Goal: Task Accomplishment & Management: Manage account settings

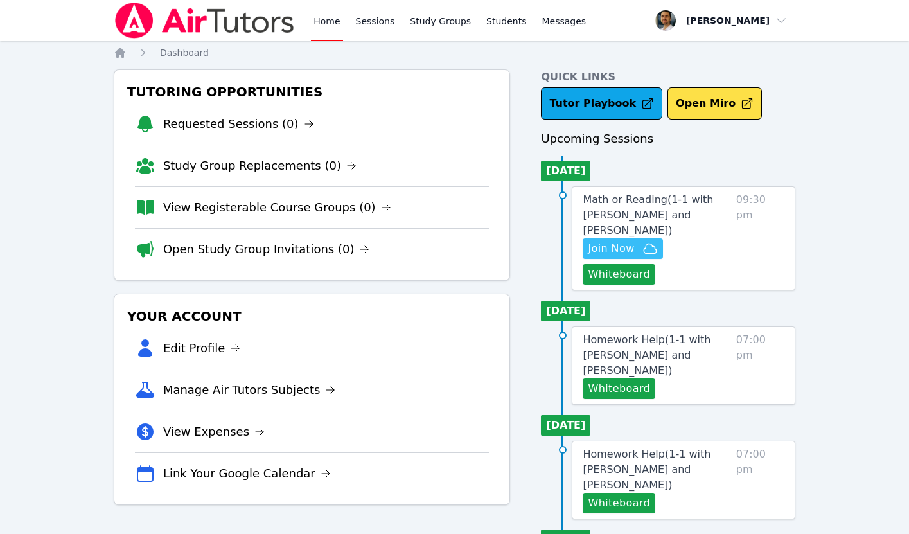
click at [618, 248] on span "Join Now" at bounding box center [610, 248] width 46 height 15
click at [391, 17] on link "Sessions" at bounding box center [375, 20] width 44 height 41
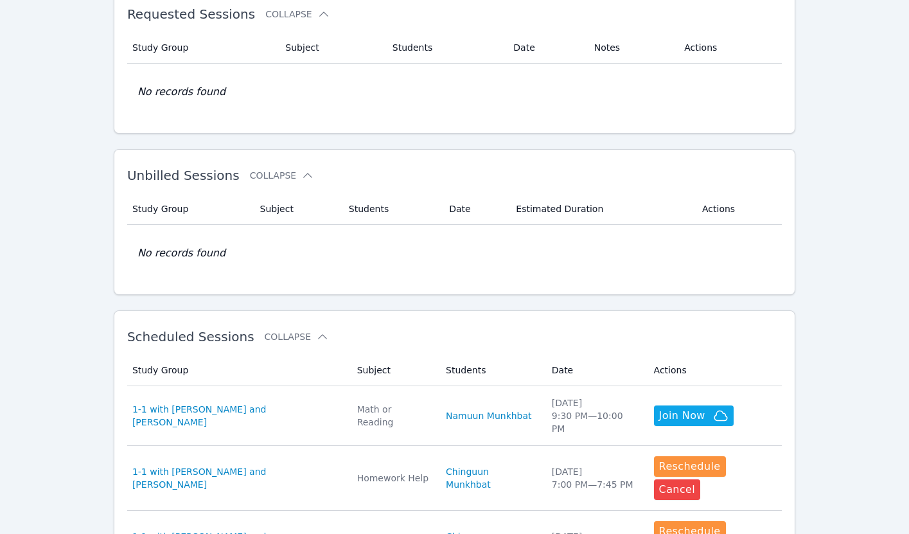
scroll to position [254, 0]
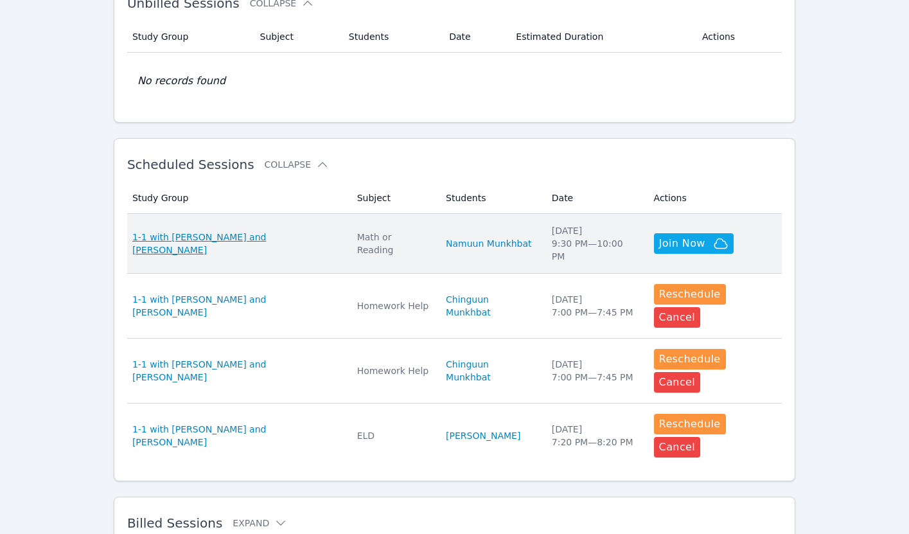
click at [244, 239] on span "1-1 with [PERSON_NAME] and [PERSON_NAME]" at bounding box center [236, 243] width 209 height 26
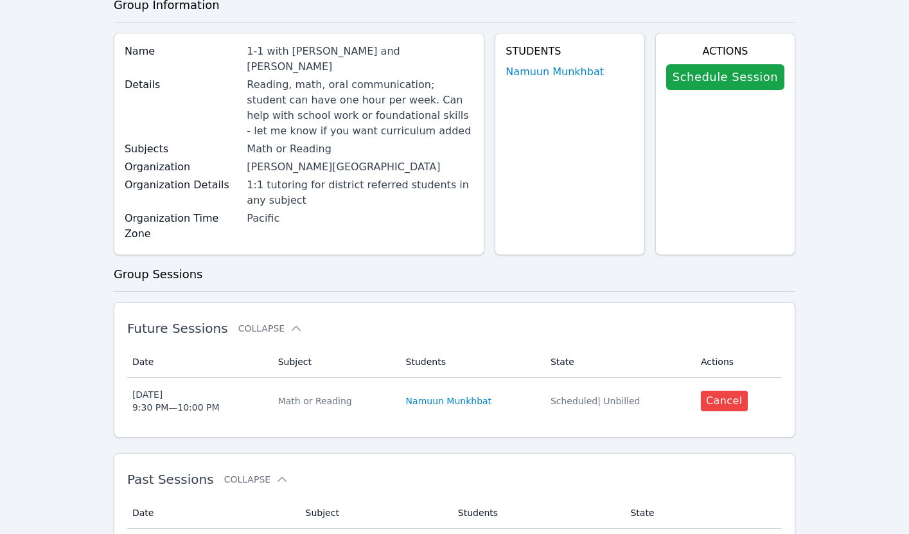
scroll to position [36, 0]
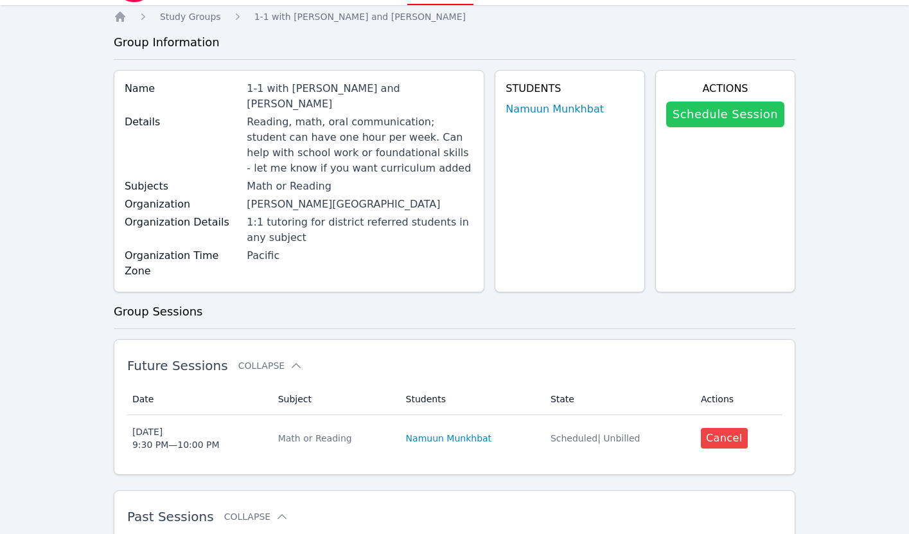
click at [713, 115] on link "Schedule Session" at bounding box center [725, 114] width 118 height 26
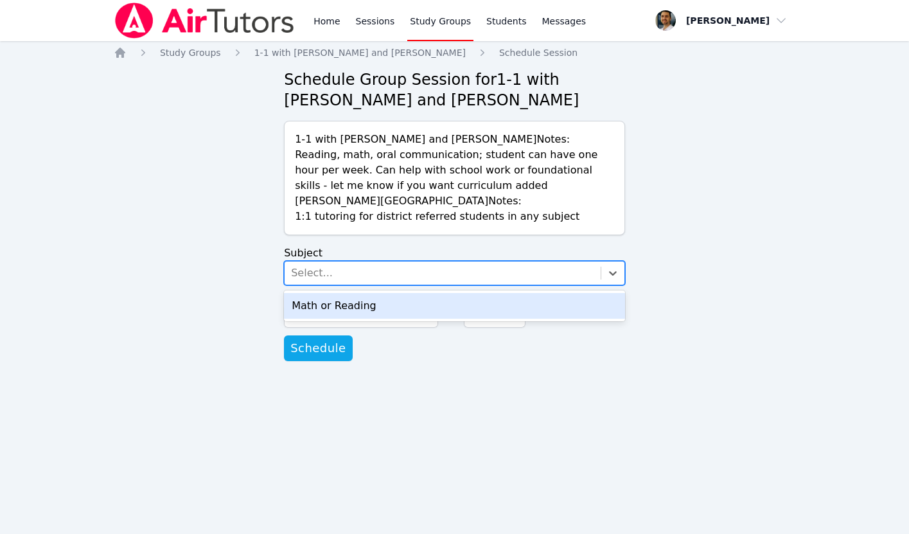
click at [419, 270] on div "Select..." at bounding box center [442, 272] width 316 height 23
click at [392, 307] on div "Math or Reading" at bounding box center [454, 306] width 341 height 26
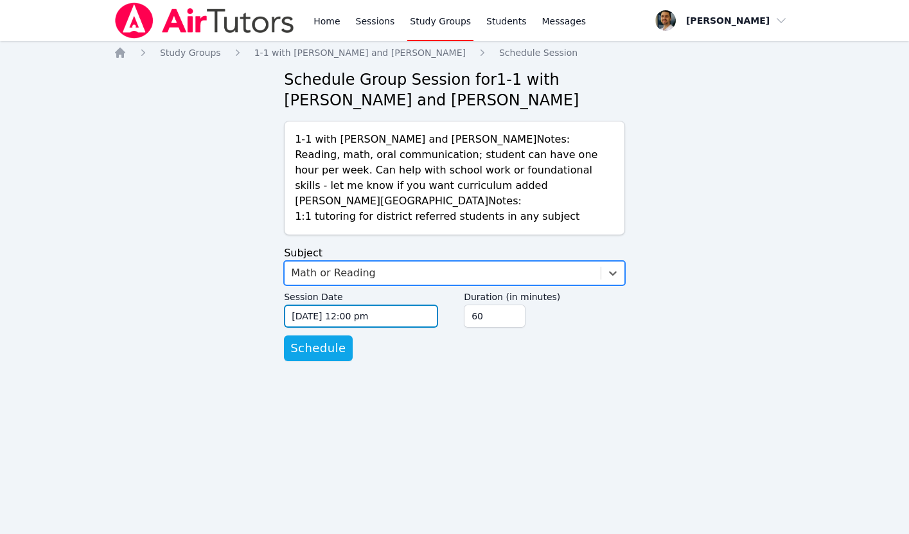
click at [363, 313] on input "09/11/2025 12:00 pm" at bounding box center [361, 315] width 154 height 23
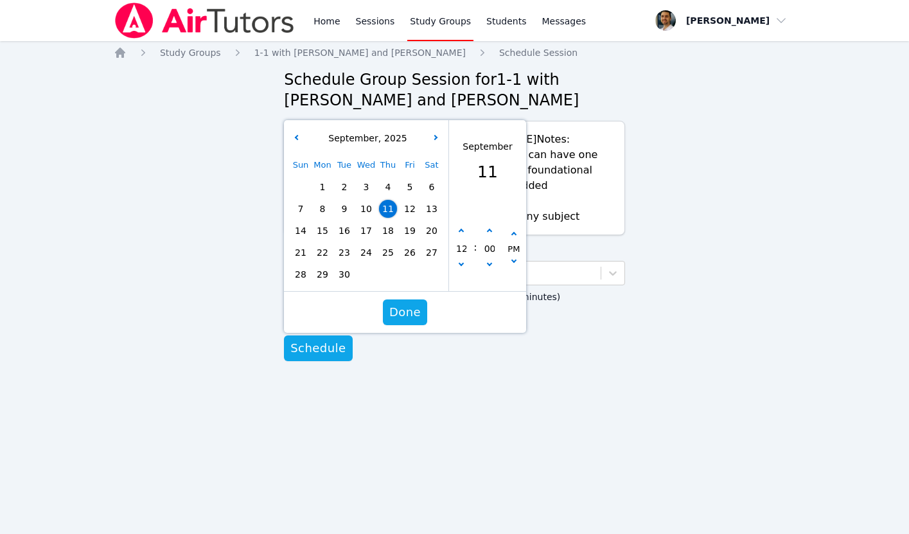
click at [327, 230] on span "15" at bounding box center [322, 231] width 18 height 18
click at [464, 229] on button "button" at bounding box center [461, 231] width 13 height 13
type input "09/15/2025 01:00 pm"
type input "01"
click at [464, 229] on button "button" at bounding box center [461, 231] width 13 height 13
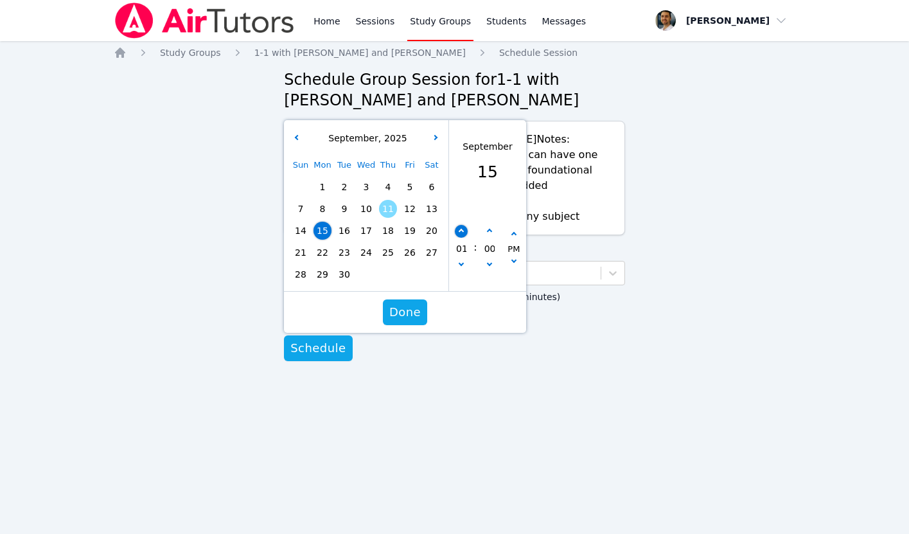
type input "09/15/2025 02:00 pm"
type input "02"
click at [464, 229] on button "button" at bounding box center [461, 231] width 13 height 13
type input "09/15/2025 03:00 pm"
type input "03"
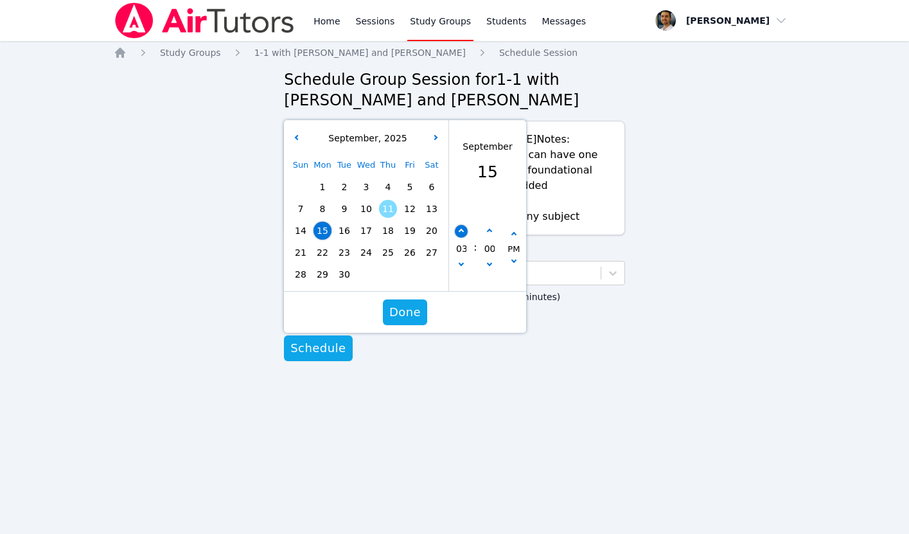
click at [464, 229] on button "button" at bounding box center [461, 231] width 13 height 13
type input "09/15/2025 04:00 pm"
type input "04"
click at [464, 229] on button "button" at bounding box center [461, 231] width 13 height 13
type input "09/15/2025 05:00 pm"
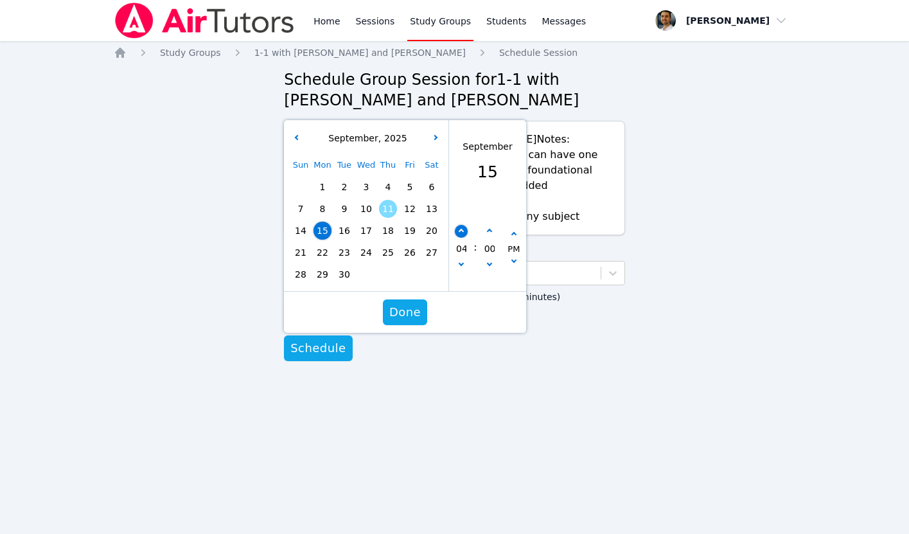
type input "05"
click at [464, 229] on button "button" at bounding box center [461, 231] width 13 height 13
type input "09/15/2025 06:00 pm"
type input "06"
click at [464, 229] on button "button" at bounding box center [461, 231] width 13 height 13
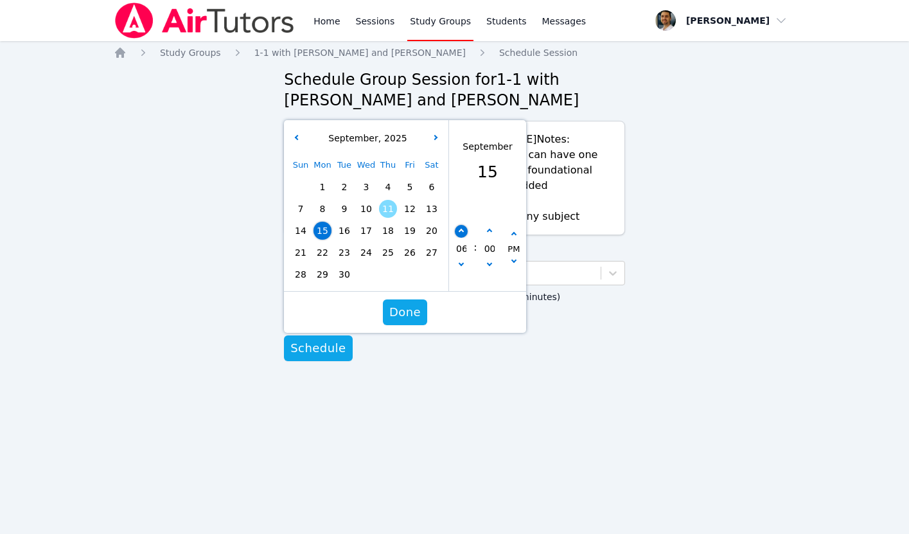
type input "09/15/2025 07:00 pm"
type input "07"
click at [464, 229] on button "button" at bounding box center [461, 231] width 13 height 13
type input "09/15/2025 08:00 pm"
type input "08"
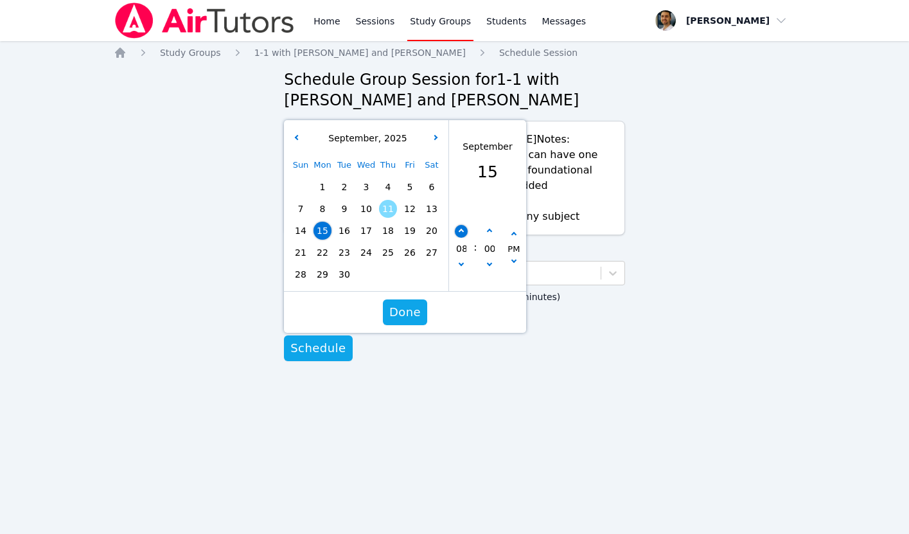
click at [464, 229] on button "button" at bounding box center [461, 231] width 13 height 13
type input "09/15/2025 09:00 pm"
type input "09"
click at [491, 232] on button "button" at bounding box center [489, 231] width 13 height 13
type input "09/15/2025 09:05 pm"
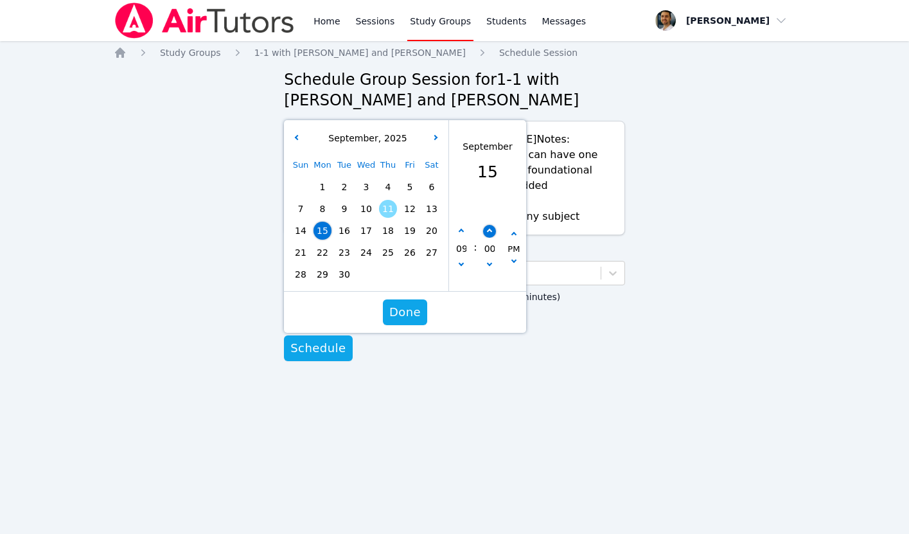
type input "05"
click at [491, 232] on button "button" at bounding box center [489, 231] width 13 height 13
type input "09/15/2025 09:10 pm"
type input "10"
click at [491, 232] on button "button" at bounding box center [489, 231] width 13 height 13
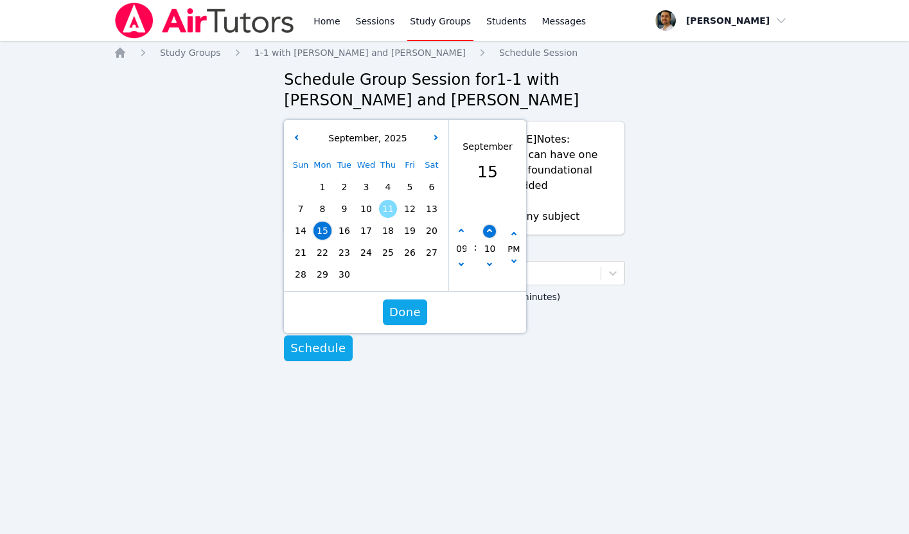
type input "09/15/2025 09:15 pm"
type input "15"
click at [491, 232] on button "button" at bounding box center [489, 231] width 13 height 13
type input "09/15/2025 09:20 pm"
type input "20"
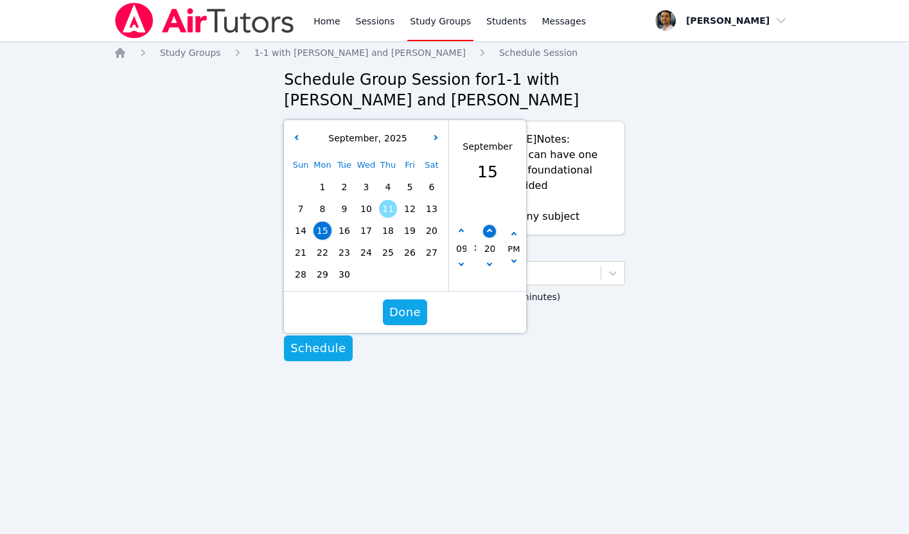
click at [491, 232] on button "button" at bounding box center [489, 231] width 13 height 13
type input "09/15/2025 09:25 pm"
type input "25"
click at [491, 232] on button "button" at bounding box center [489, 231] width 13 height 13
type input "09/15/2025 09:30 pm"
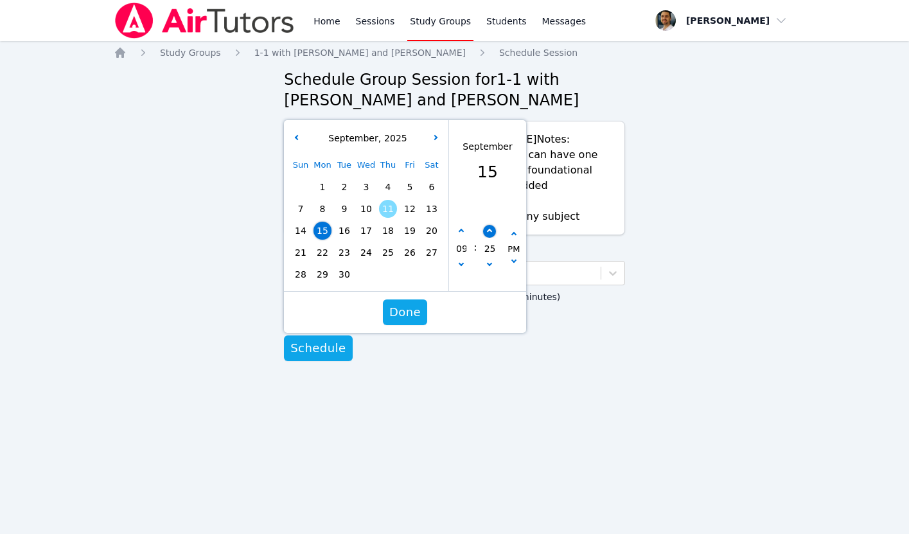
type input "30"
click at [491, 232] on button "button" at bounding box center [489, 231] width 13 height 13
type input "09/15/2025 09:35 pm"
type input "35"
click at [492, 263] on button "button" at bounding box center [489, 265] width 13 height 13
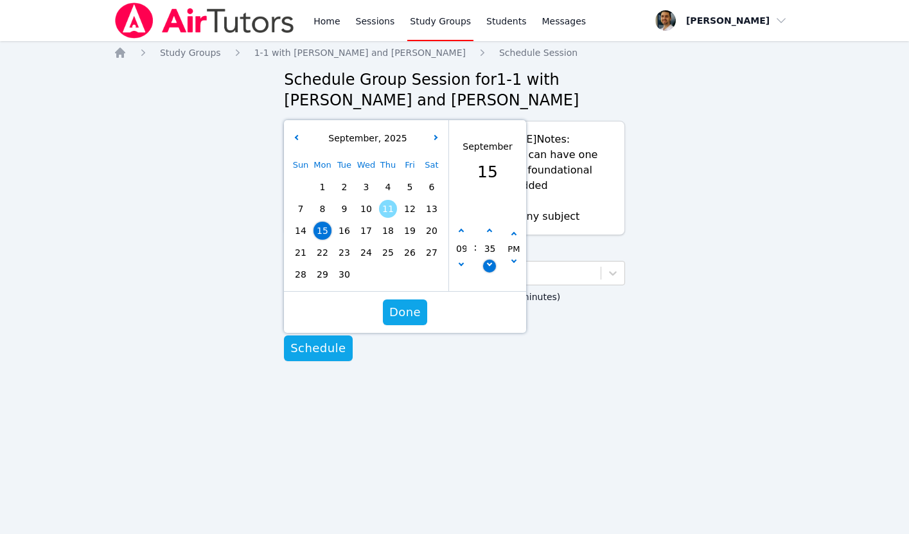
type input "09/15/2025 09:30 pm"
type input "30"
click at [412, 310] on span "Done" at bounding box center [404, 312] width 31 height 18
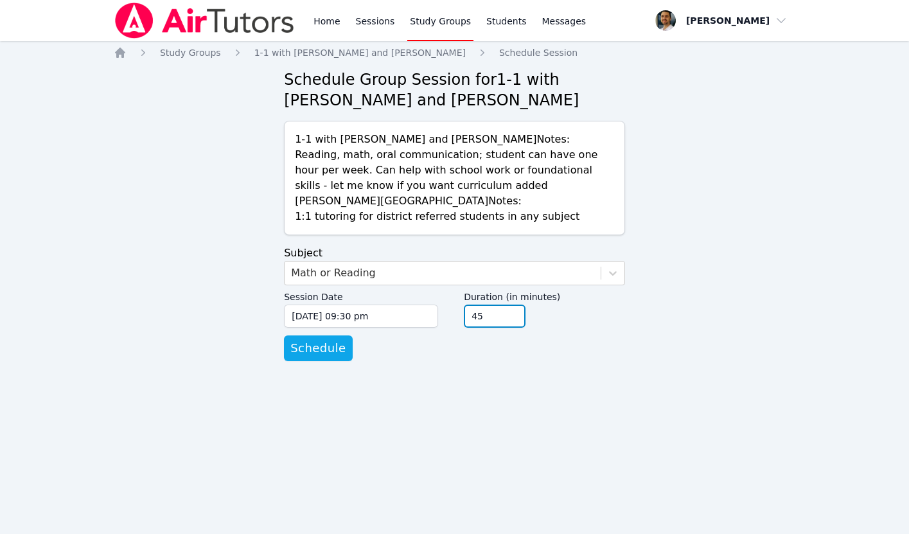
click at [512, 320] on input "45" at bounding box center [495, 315] width 62 height 23
type input "30"
click at [512, 320] on input "30" at bounding box center [495, 315] width 62 height 23
click at [308, 349] on span "Schedule" at bounding box center [317, 348] width 55 height 18
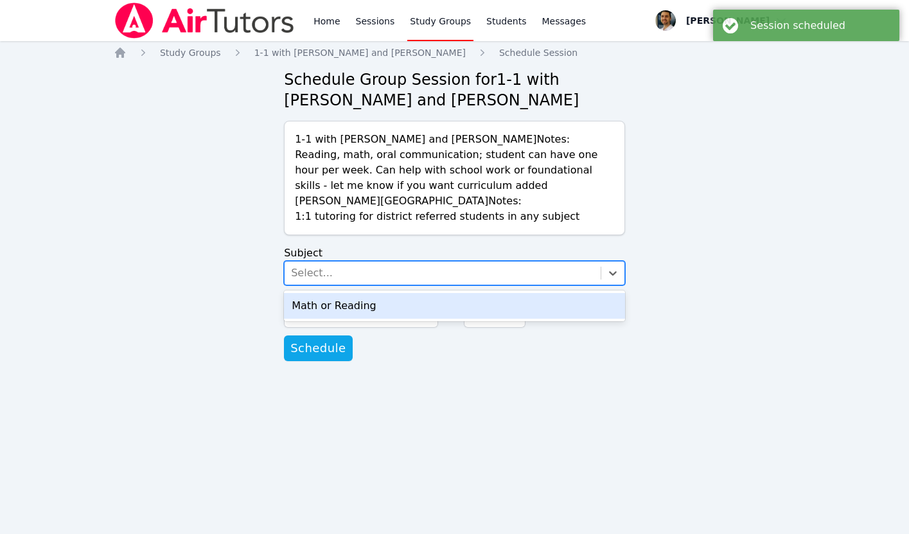
click at [317, 277] on div "Select..." at bounding box center [312, 272] width 42 height 15
click at [322, 302] on div "Math or Reading" at bounding box center [454, 306] width 341 height 26
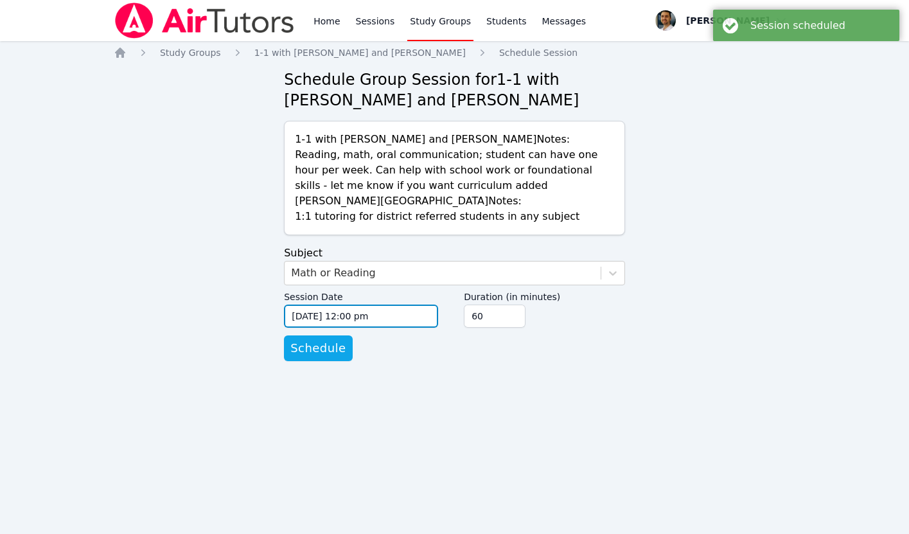
click at [346, 317] on input "09/11/2025 12:00 pm" at bounding box center [361, 315] width 154 height 23
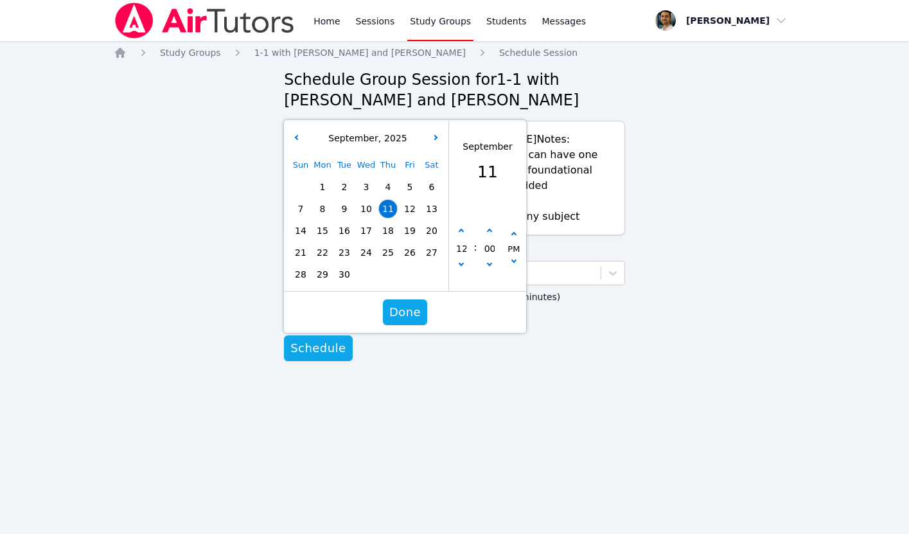
click at [390, 232] on span "18" at bounding box center [388, 231] width 18 height 18
click at [460, 229] on icon "button" at bounding box center [460, 231] width 5 height 5
type input "09/18/2025 01:00 pm"
type input "01"
click at [460, 229] on icon "button" at bounding box center [460, 231] width 5 height 5
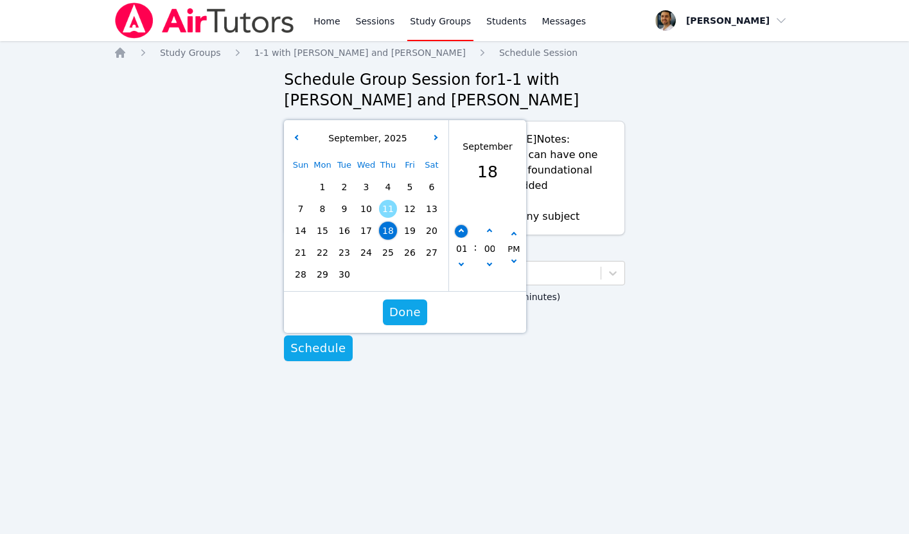
type input "09/18/2025 02:00 pm"
type input "02"
click at [460, 229] on icon "button" at bounding box center [460, 231] width 5 height 5
type input "09/18/2025 03:00 pm"
type input "03"
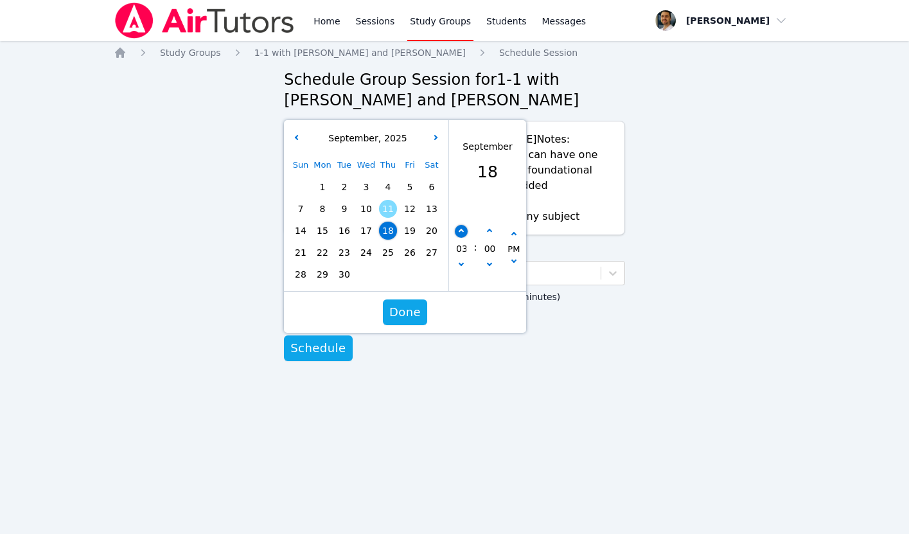
click at [460, 229] on icon "button" at bounding box center [460, 231] width 5 height 5
type input "09/18/2025 04:00 pm"
type input "04"
click at [460, 229] on icon "button" at bounding box center [460, 231] width 5 height 5
type input "09/18/2025 05:00 pm"
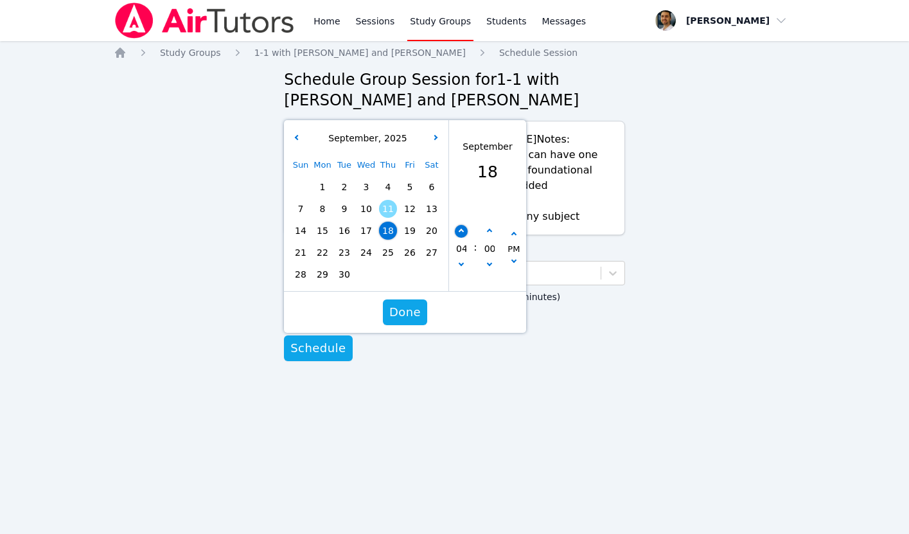
type input "05"
click at [460, 229] on icon "button" at bounding box center [460, 231] width 5 height 5
type input "09/18/2025 06:00 pm"
type input "06"
click at [460, 229] on icon "button" at bounding box center [460, 231] width 5 height 5
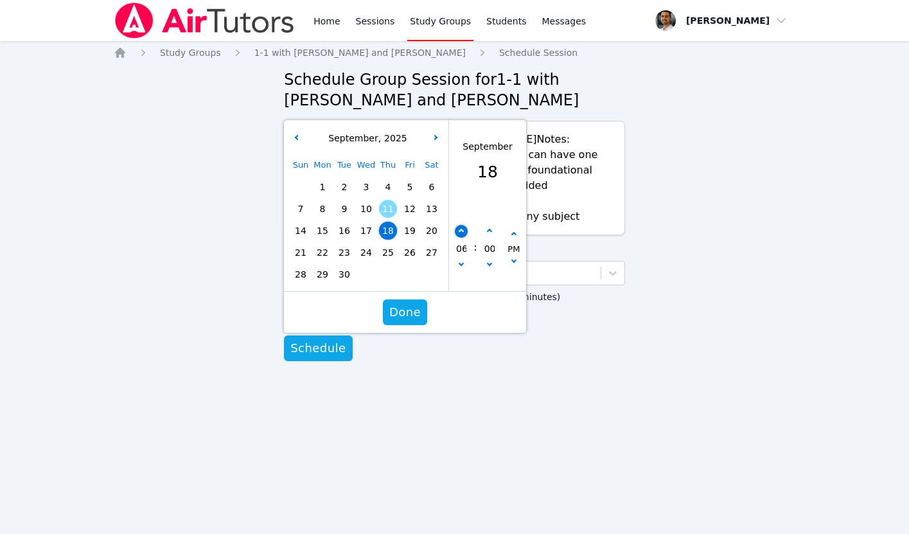
type input "09/18/2025 07:00 pm"
type input "07"
click at [460, 229] on icon "button" at bounding box center [460, 231] width 5 height 5
type input "09/18/2025 08:00 pm"
type input "08"
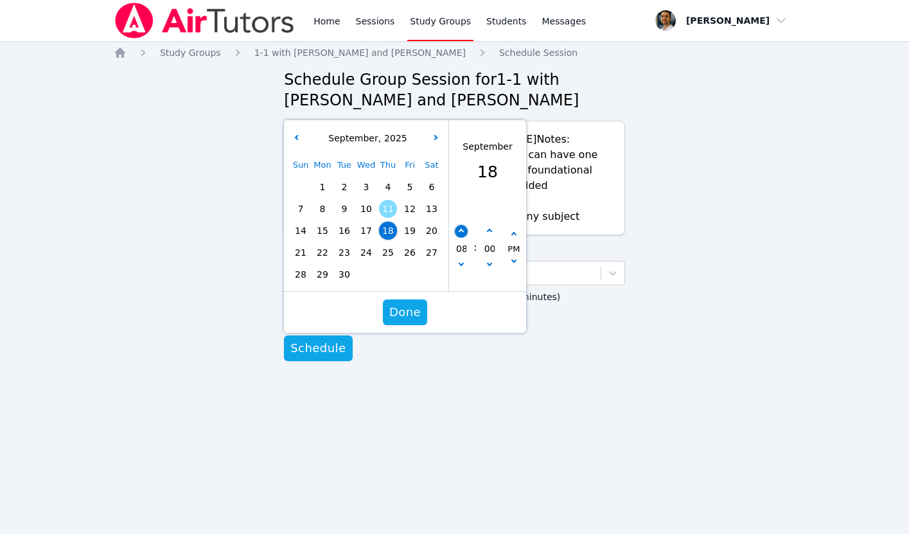
click at [460, 229] on icon "button" at bounding box center [460, 231] width 5 height 5
type input "09/18/2025 09:00 pm"
type input "09"
click at [487, 232] on icon "button" at bounding box center [489, 231] width 5 height 5
type input "09/18/2025 09:05 pm"
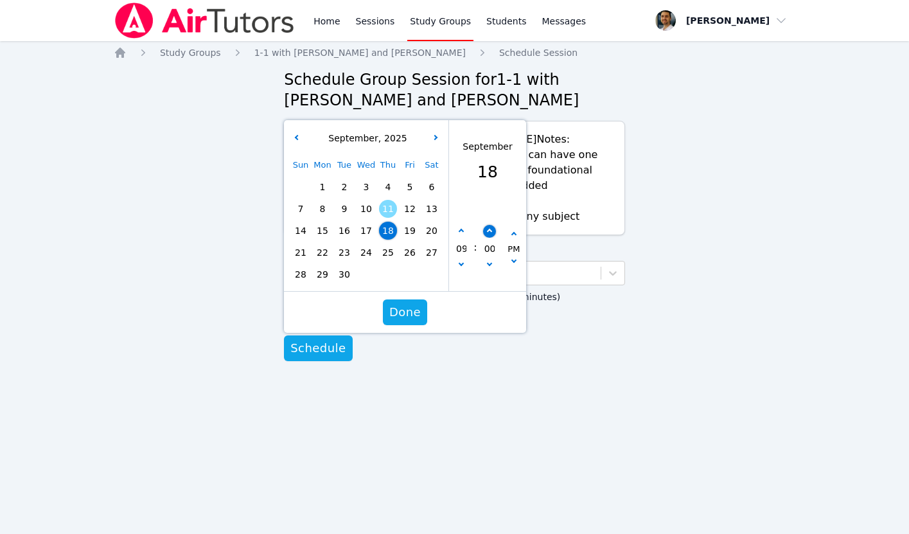
type input "05"
click at [487, 232] on icon "button" at bounding box center [489, 231] width 5 height 5
type input "09/18/2025 09:10 pm"
type input "10"
click at [487, 232] on icon "button" at bounding box center [489, 231] width 5 height 5
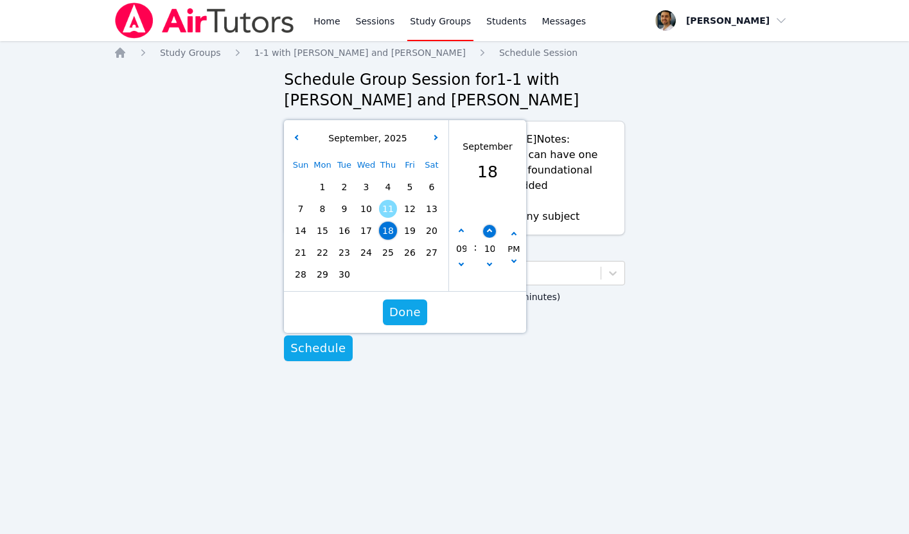
type input "09/18/2025 09:15 pm"
type input "15"
click at [487, 232] on icon "button" at bounding box center [489, 231] width 5 height 5
type input "09/18/2025 09:20 pm"
type input "20"
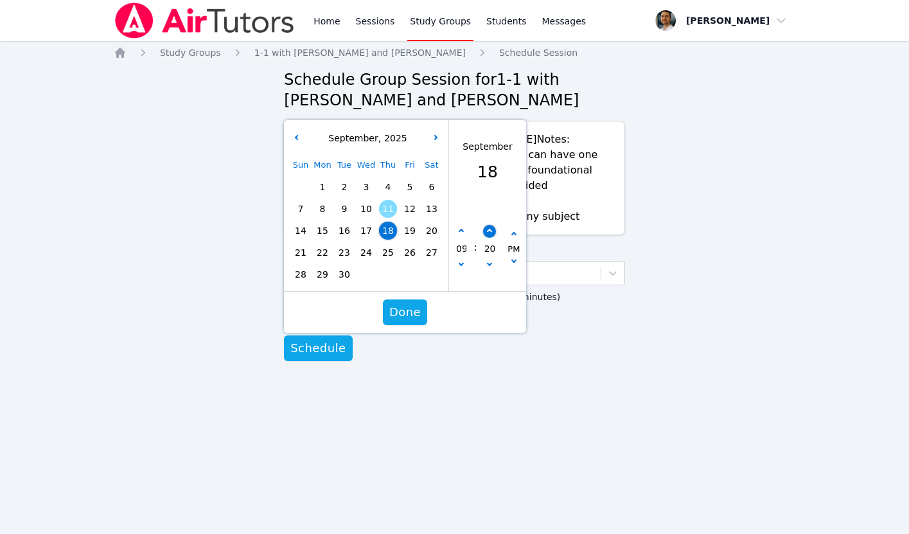
click at [487, 232] on icon "button" at bounding box center [489, 231] width 5 height 5
type input "09/18/2025 09:25 pm"
type input "25"
click at [487, 232] on icon "button" at bounding box center [489, 231] width 5 height 5
type input "09/18/2025 09:30 pm"
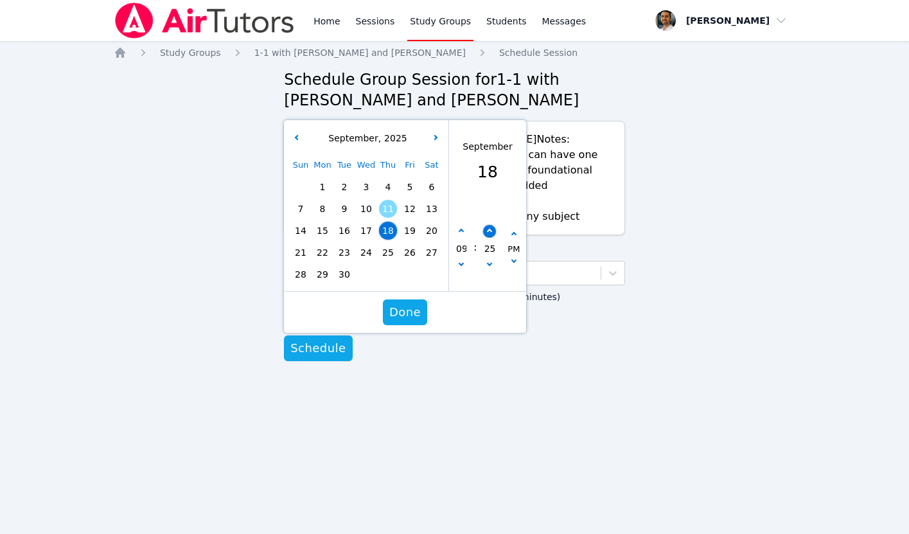
type input "30"
click at [413, 304] on span "Done" at bounding box center [404, 312] width 31 height 18
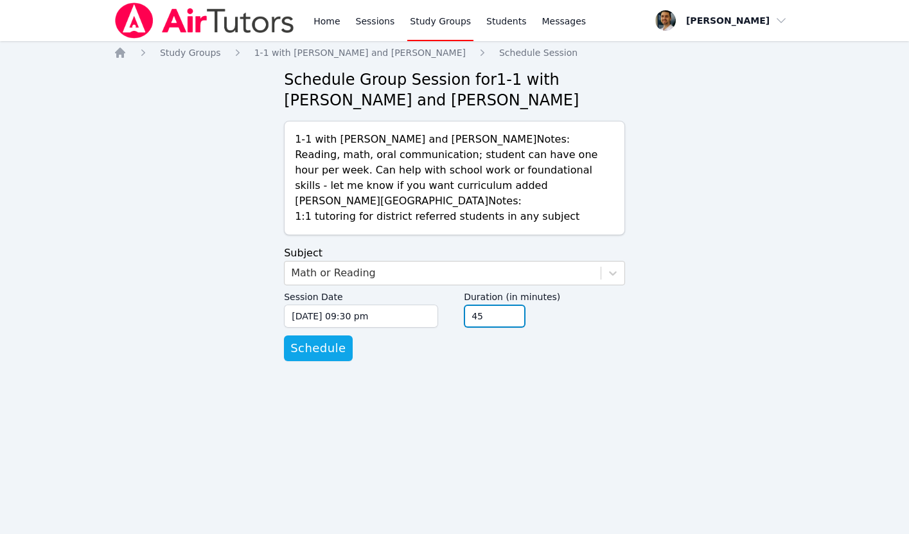
click at [512, 318] on input "45" at bounding box center [495, 315] width 62 height 23
type input "30"
click at [512, 318] on input "30" at bounding box center [495, 315] width 62 height 23
click at [326, 344] on span "Schedule" at bounding box center [317, 348] width 55 height 18
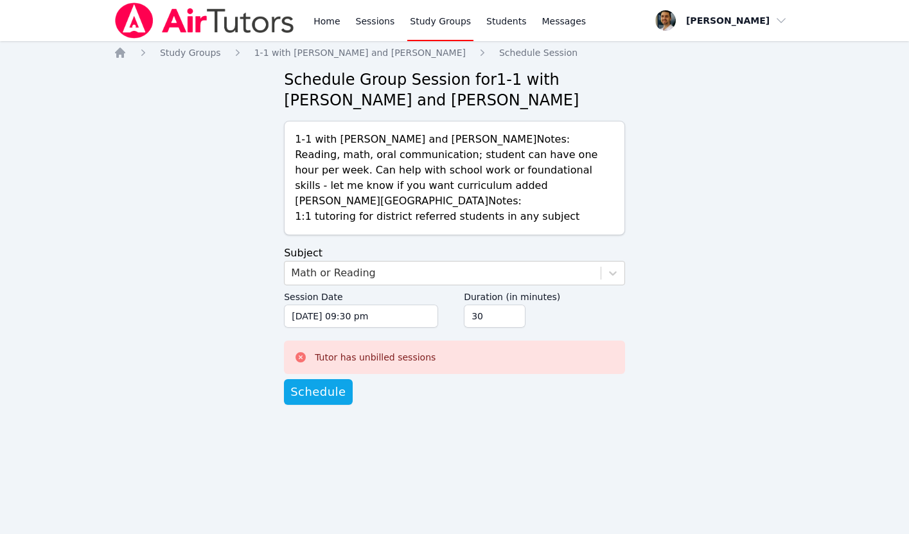
drag, startPoint x: 230, startPoint y: 23, endPoint x: 301, endPoint y: 3, distance: 74.2
click at [0, 0] on nav "Home Sessions Study Groups Students Messages Open user menu Thomas Baran Open m…" at bounding box center [454, 20] width 909 height 41
click at [317, 322] on input "09/18/2025 09:30 pm" at bounding box center [361, 315] width 154 height 23
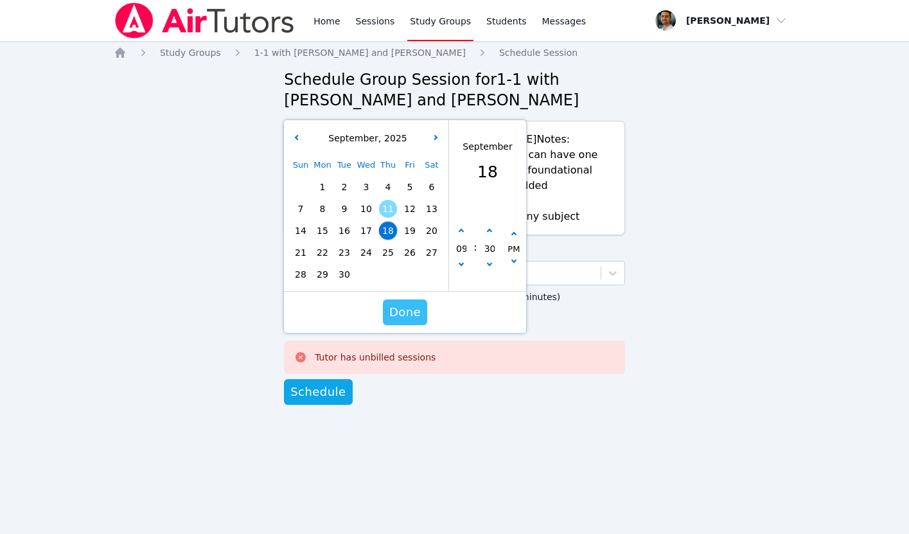
click at [403, 317] on span "Done" at bounding box center [404, 312] width 31 height 18
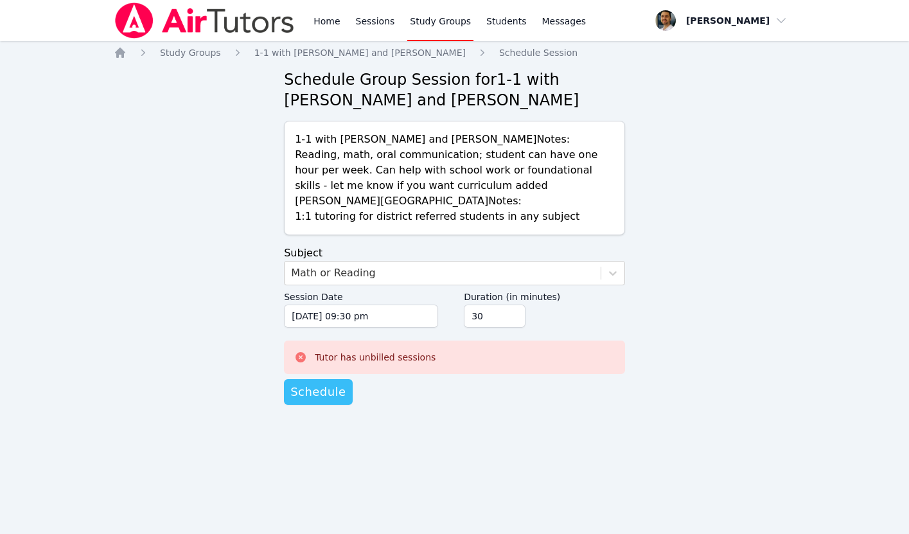
click at [331, 389] on span "Schedule" at bounding box center [317, 392] width 55 height 18
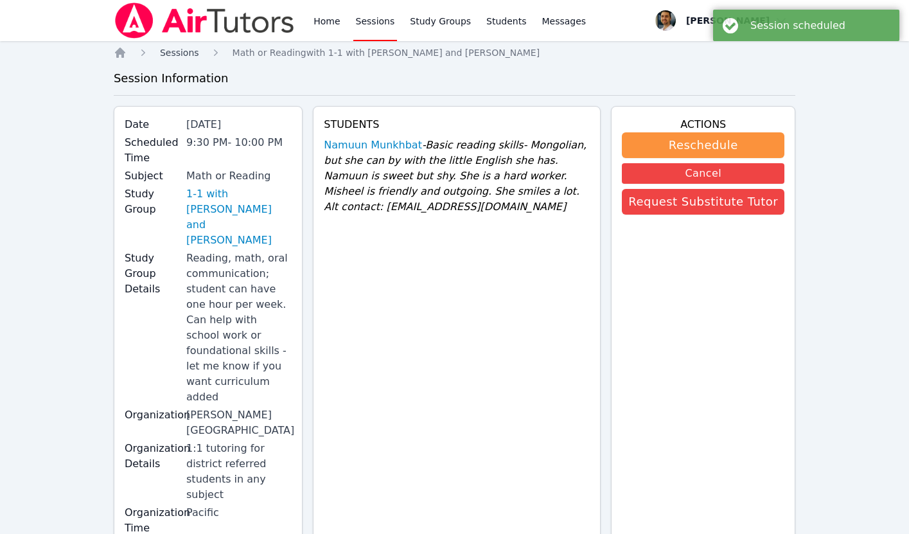
click at [191, 50] on span "Sessions" at bounding box center [179, 53] width 39 height 10
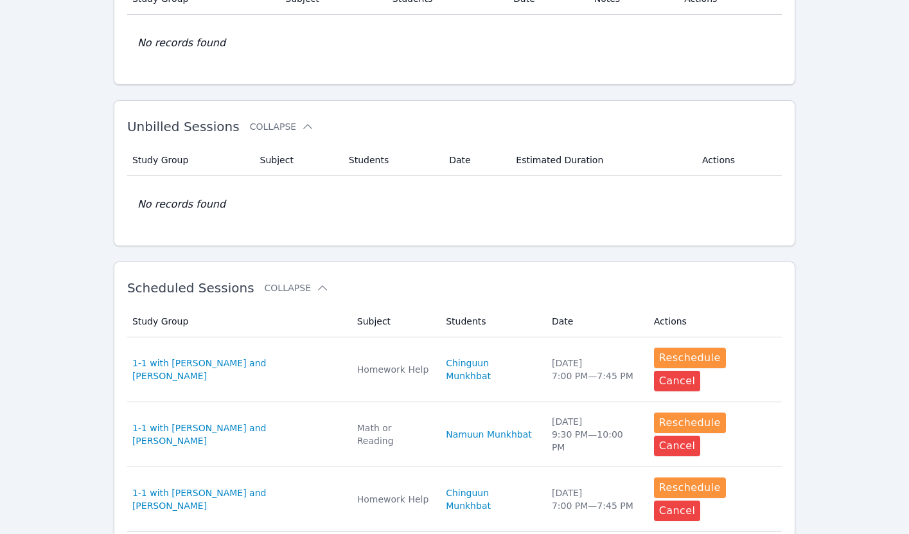
scroll to position [286, 0]
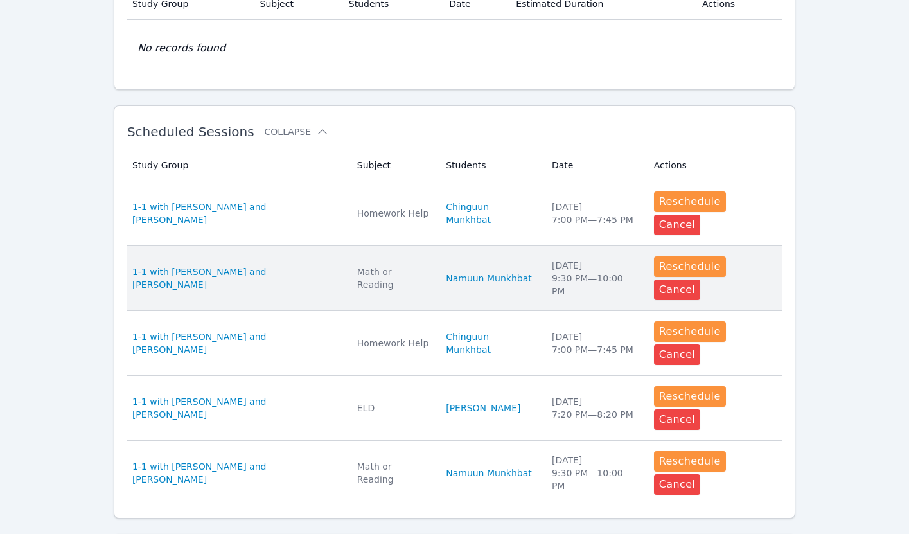
click at [274, 265] on span "1-1 with [PERSON_NAME] and [PERSON_NAME]" at bounding box center [236, 278] width 209 height 26
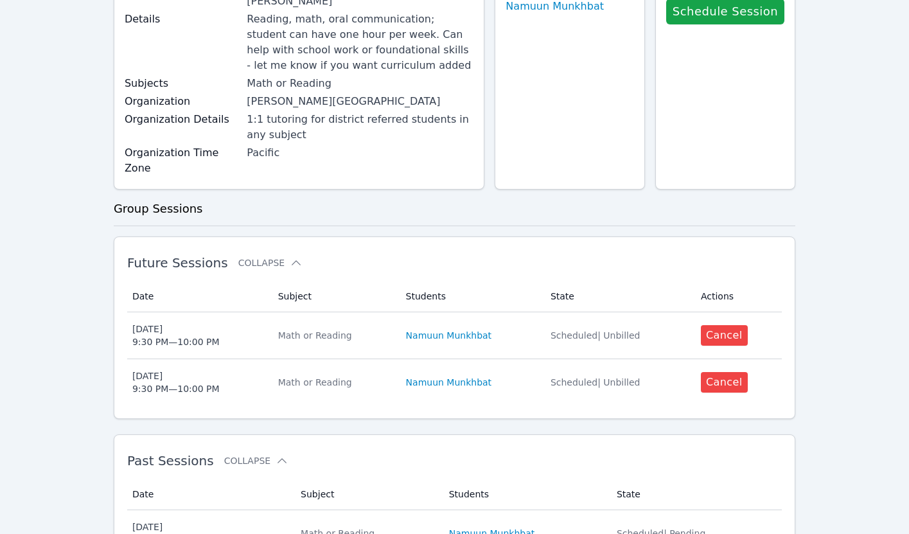
scroll to position [209, 0]
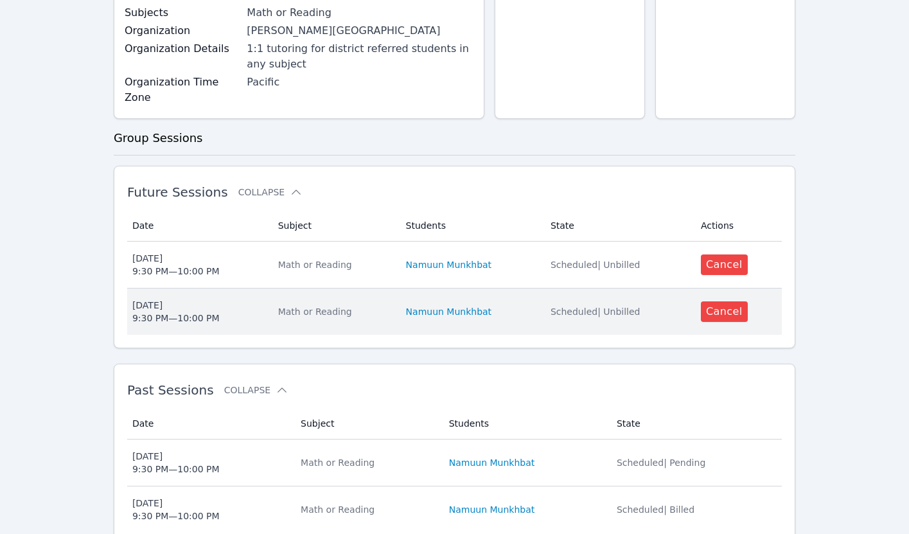
click at [365, 305] on div "Math or Reading" at bounding box center [334, 311] width 112 height 13
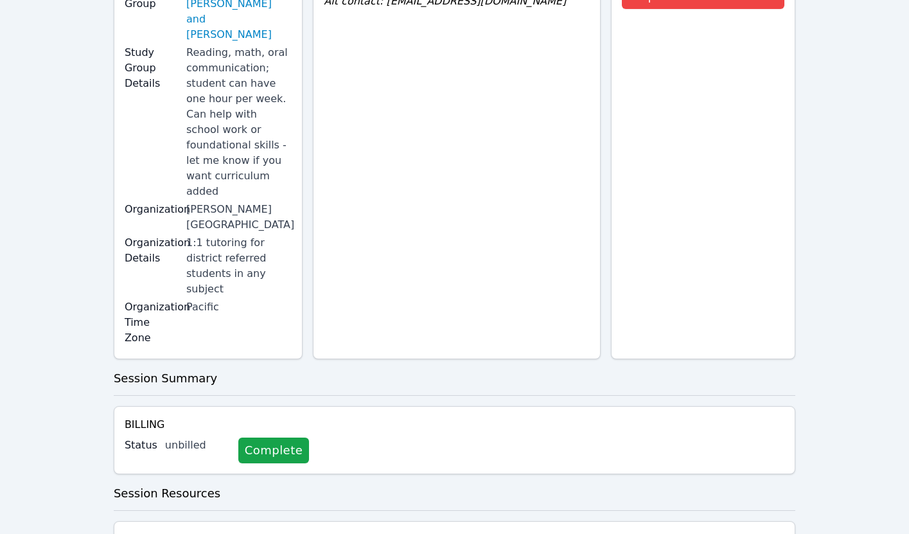
scroll to position [220, 0]
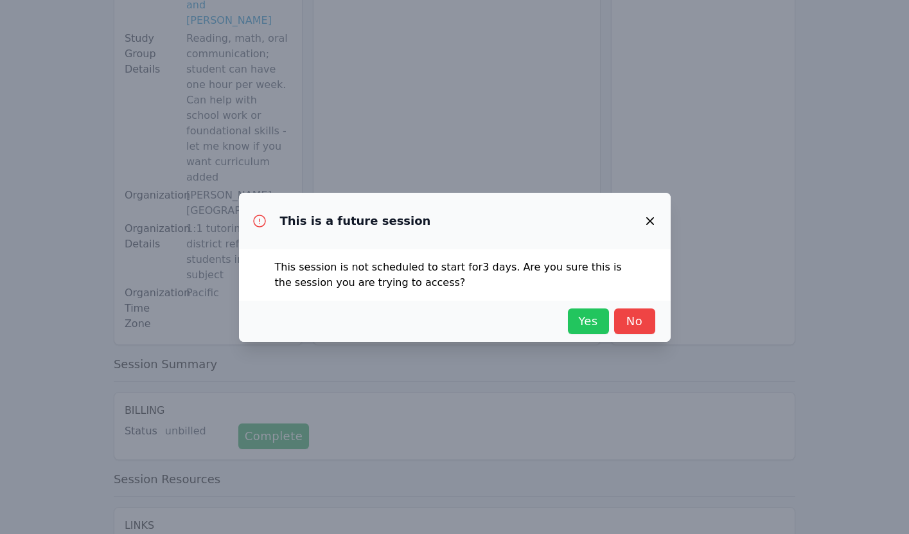
click at [571, 321] on button "Yes" at bounding box center [588, 321] width 41 height 26
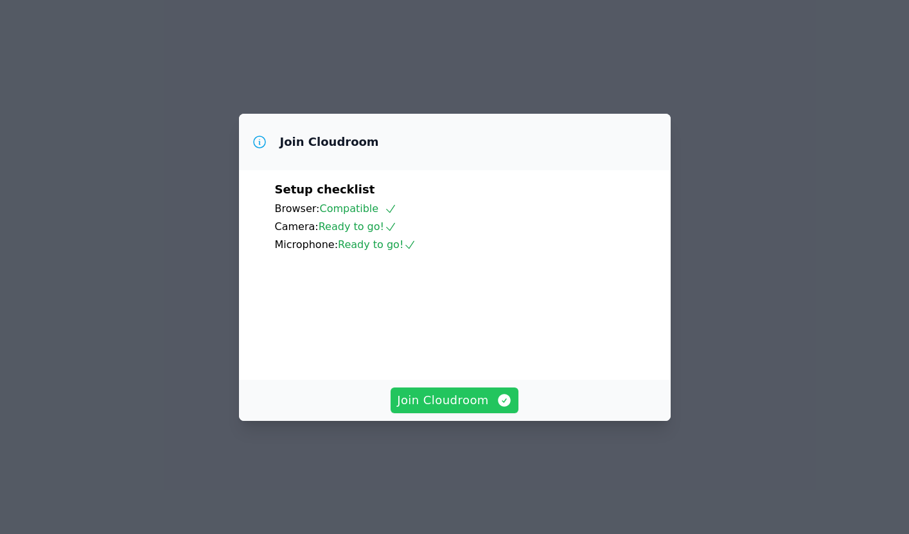
click at [467, 409] on span "Join Cloudroom" at bounding box center [454, 400] width 115 height 18
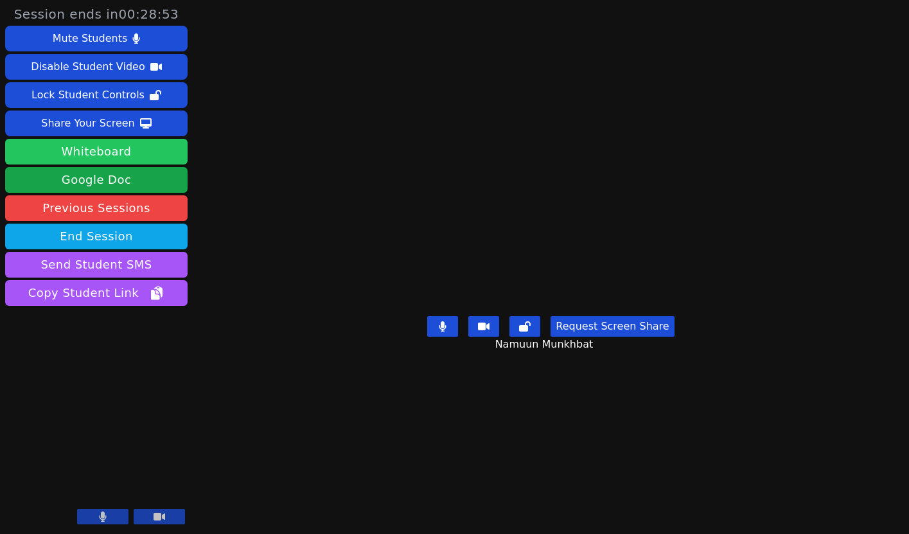
click at [109, 143] on button "Whiteboard" at bounding box center [96, 152] width 182 height 26
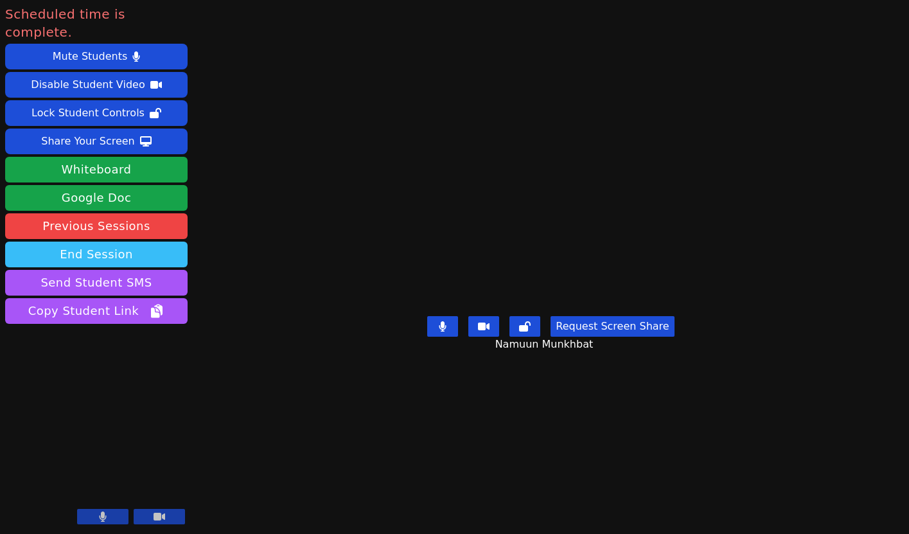
click at [99, 241] on button "End Session" at bounding box center [96, 254] width 182 height 26
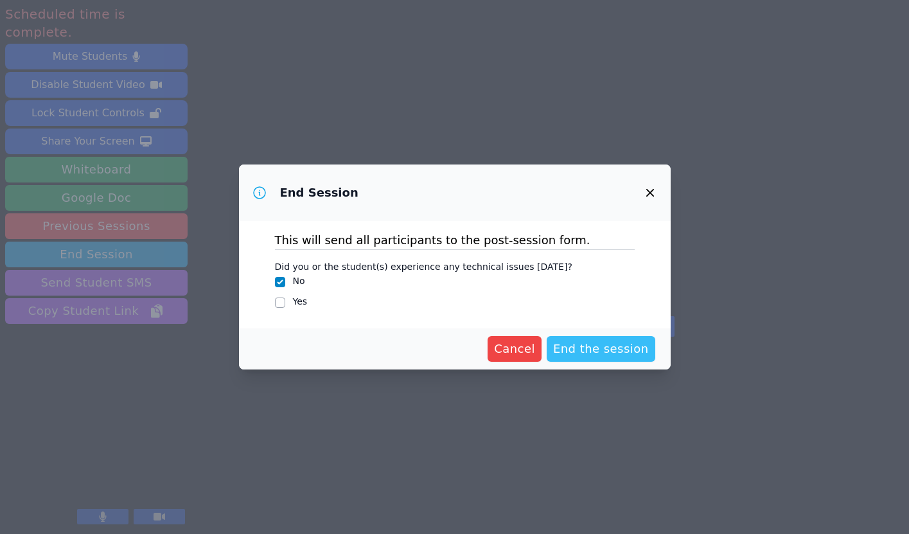
click at [591, 344] on span "End the session" at bounding box center [601, 349] width 96 height 18
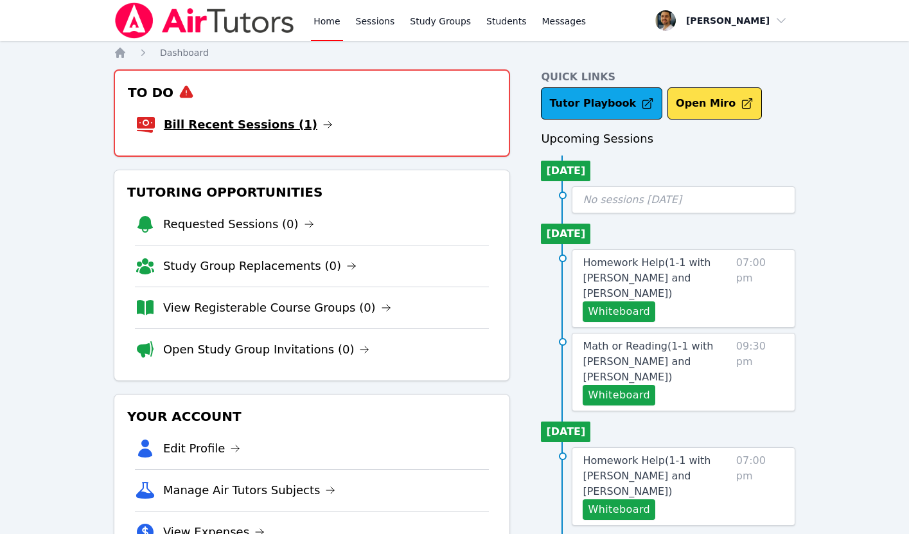
click at [263, 120] on link "Bill Recent Sessions (1)" at bounding box center [248, 125] width 169 height 18
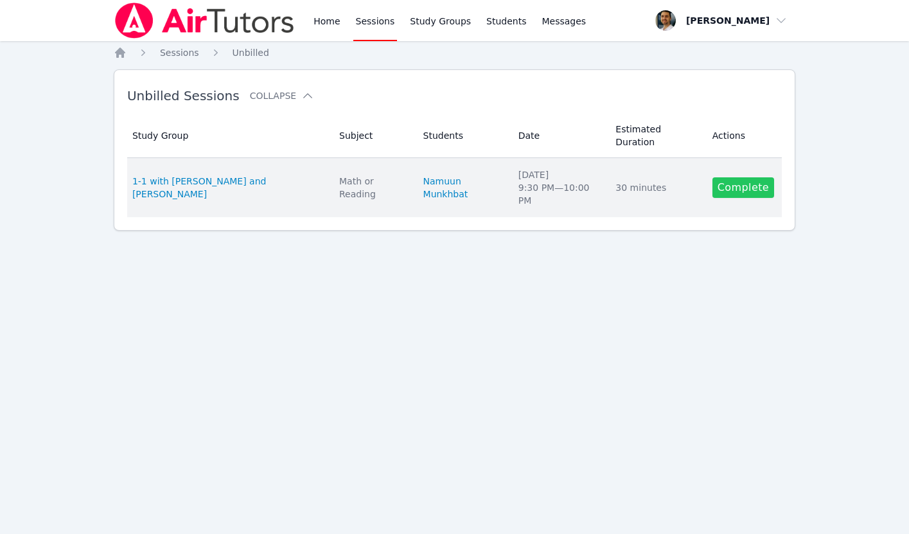
click at [729, 187] on link "Complete" at bounding box center [743, 187] width 62 height 21
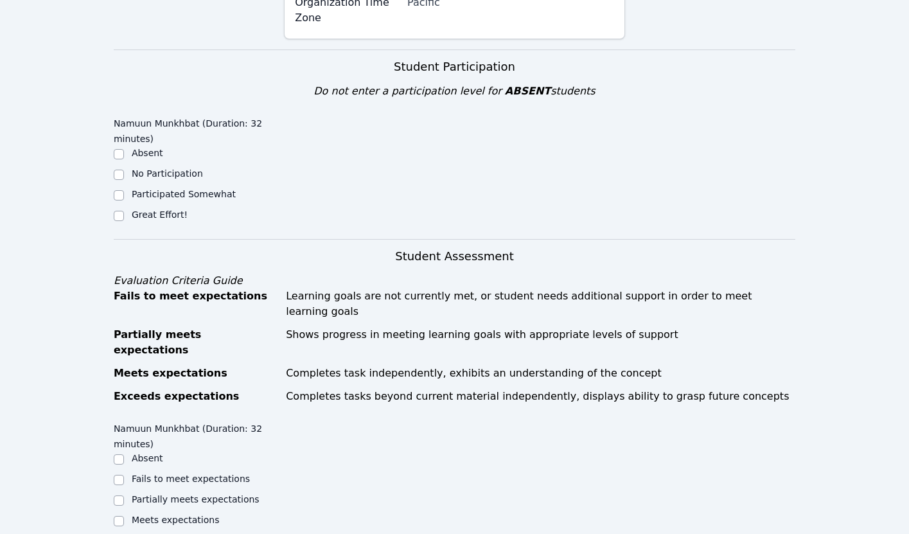
scroll to position [412, 0]
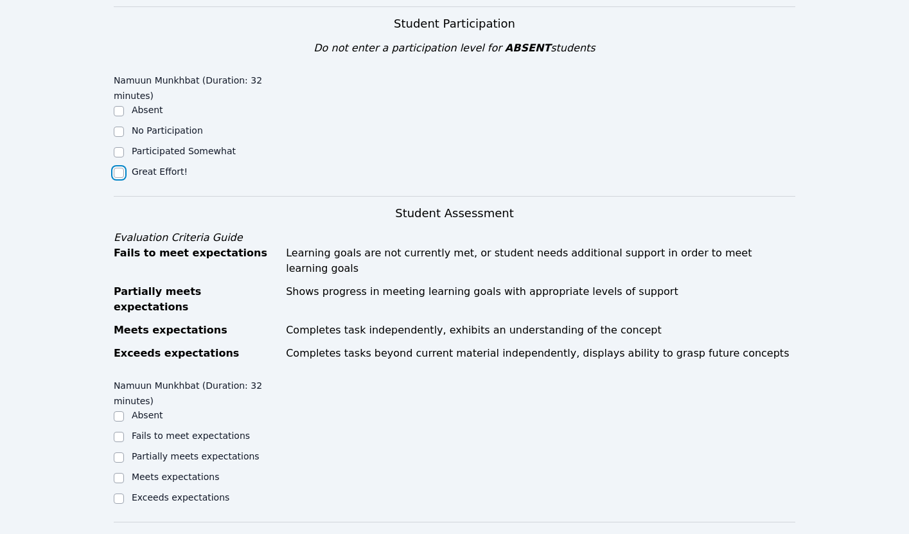
click at [122, 168] on input "Great Effort!" at bounding box center [119, 173] width 10 height 10
checkbox input "true"
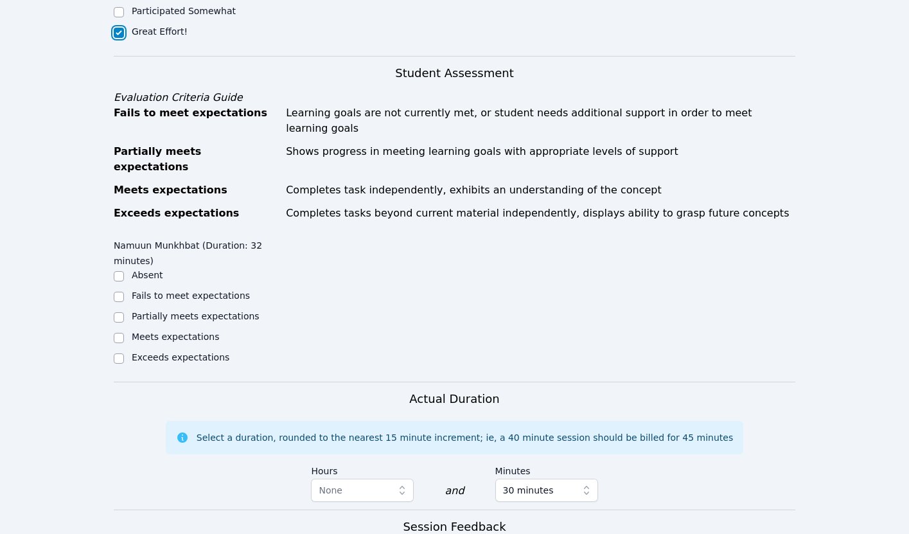
scroll to position [625, 0]
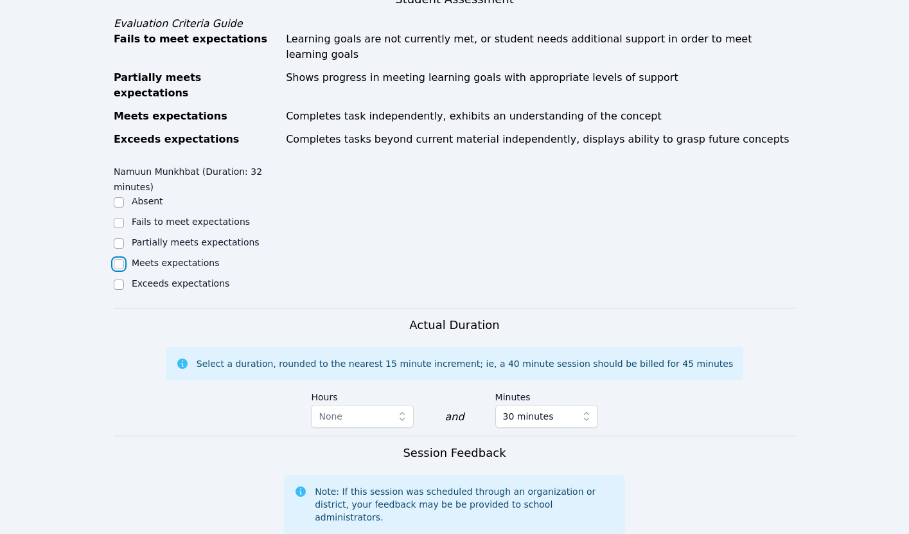
click at [118, 259] on input "Meets expectations" at bounding box center [119, 264] width 10 height 10
checkbox input "true"
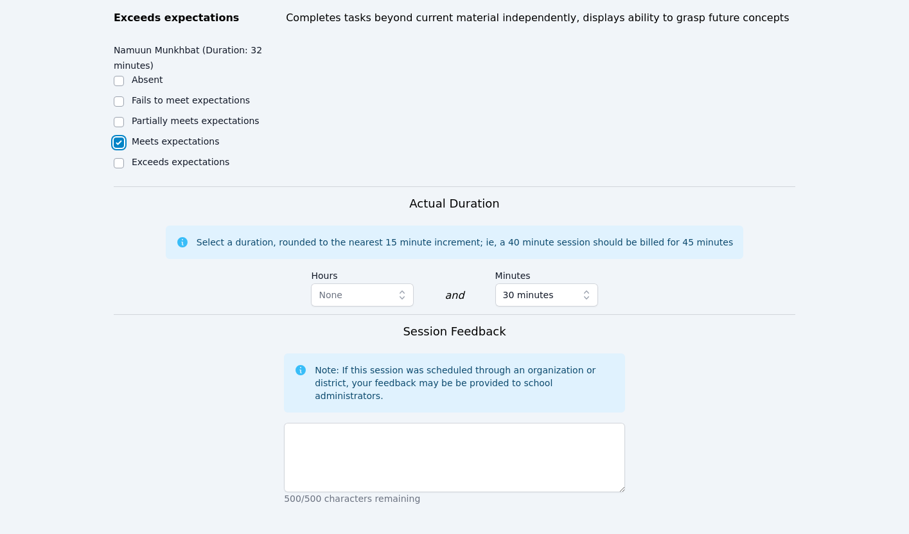
scroll to position [891, 0]
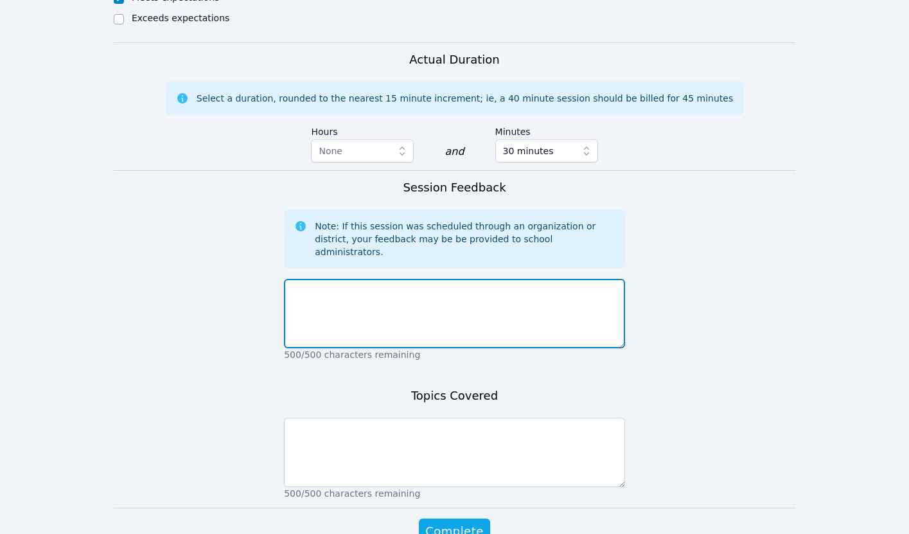
click at [342, 279] on textarea at bounding box center [454, 313] width 341 height 69
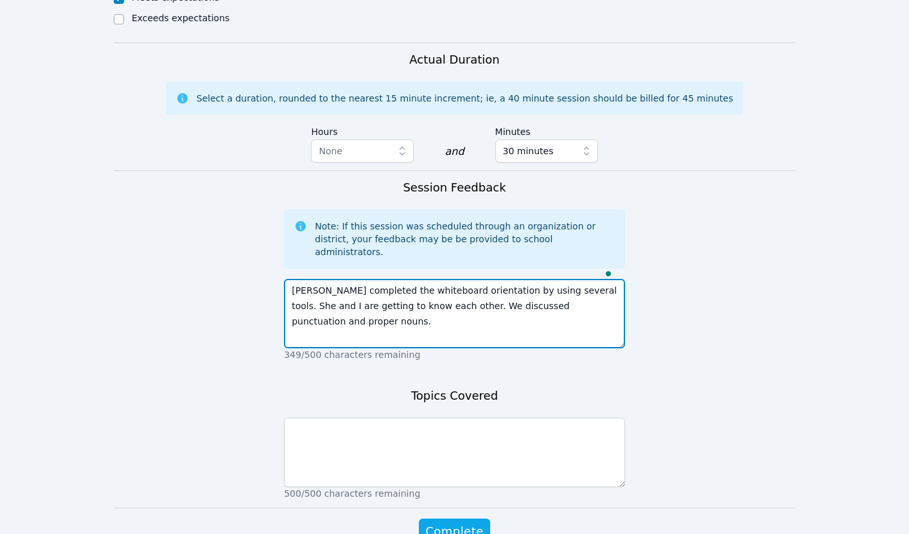
type textarea "Namuun completed the whiteboard orientation by using several tools. She and I a…"
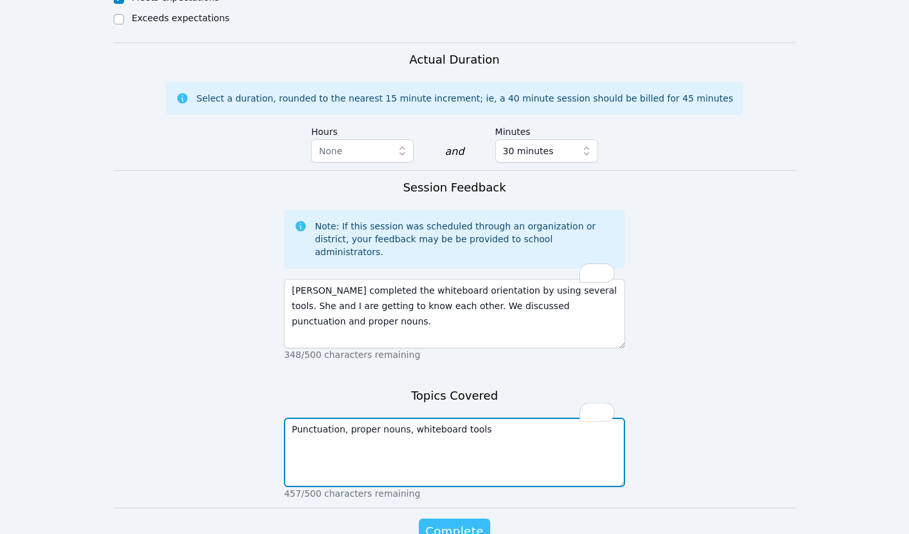
type textarea "Punctuation, proper nouns, whiteboard tools"
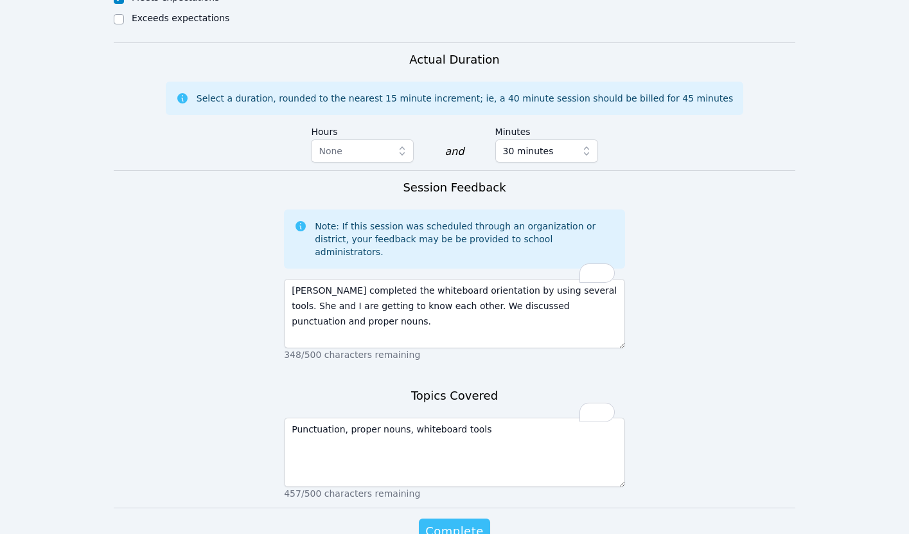
click at [451, 522] on span "Complete" at bounding box center [454, 531] width 58 height 18
